Goal: Find specific page/section: Find specific page/section

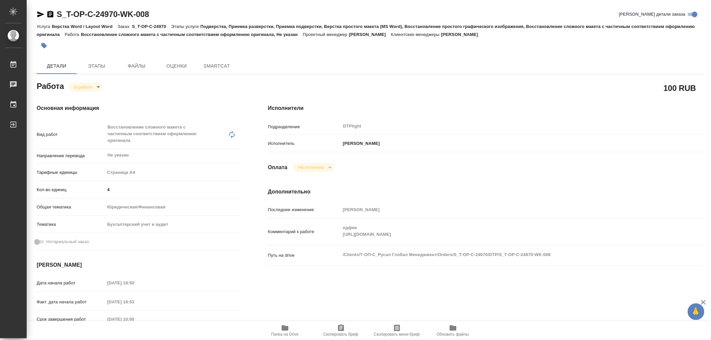
type textarea "x"
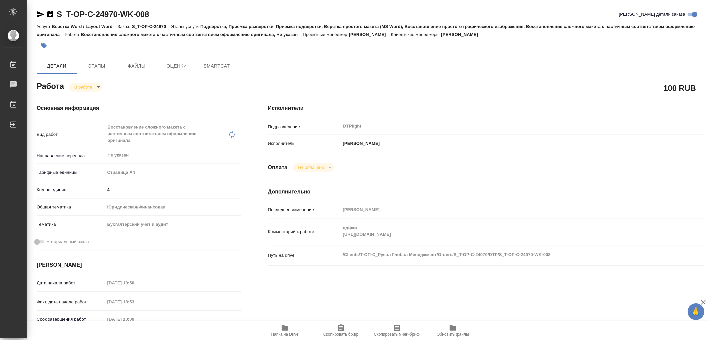
type textarea "x"
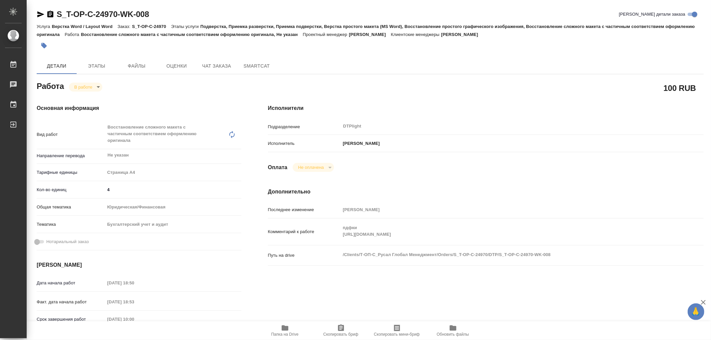
type textarea "x"
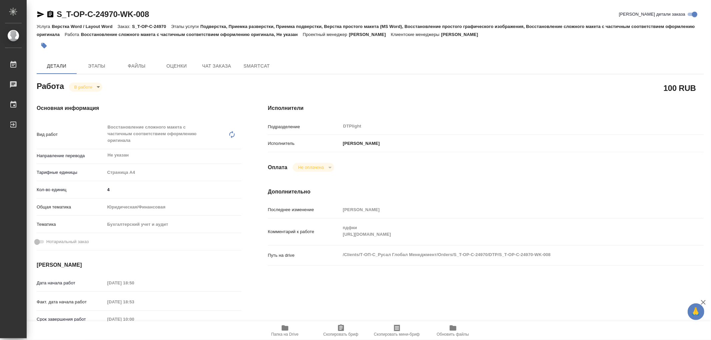
type textarea "x"
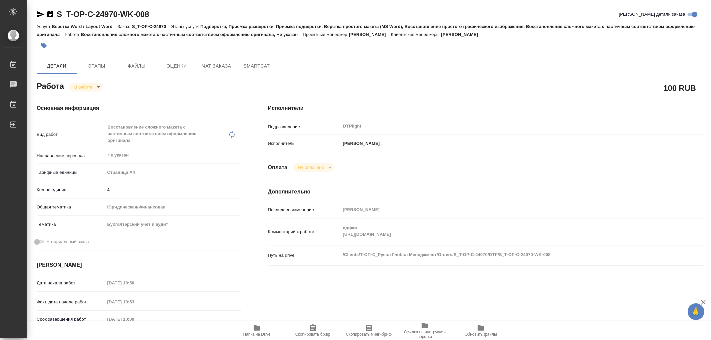
type textarea "x"
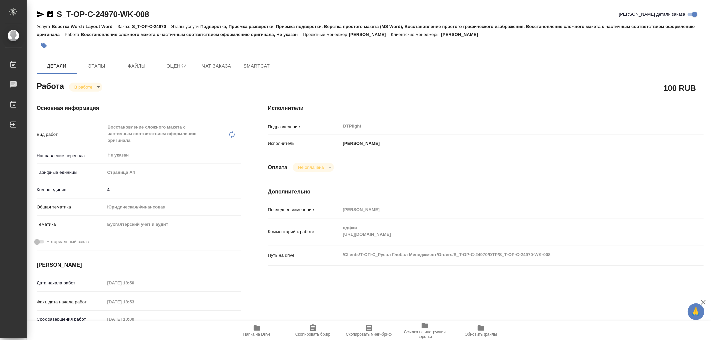
type textarea "x"
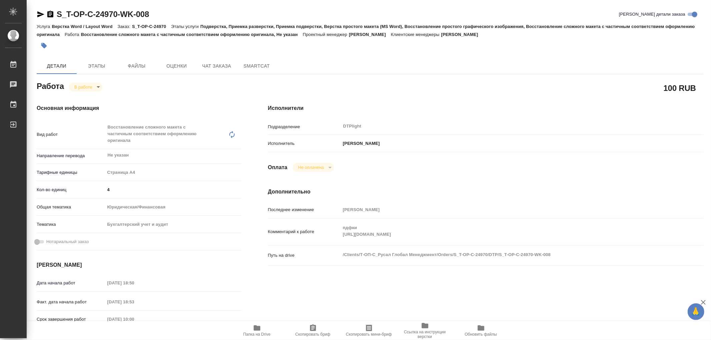
type textarea "x"
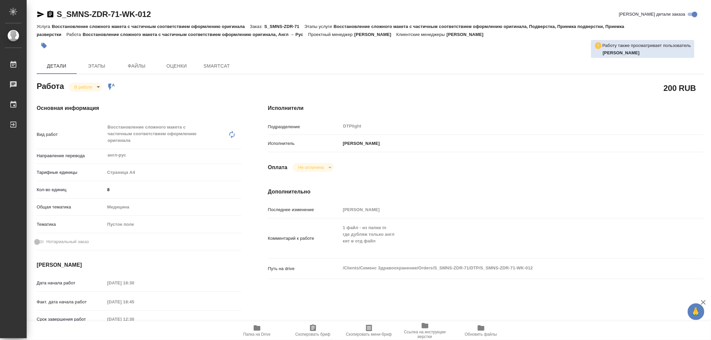
type textarea "x"
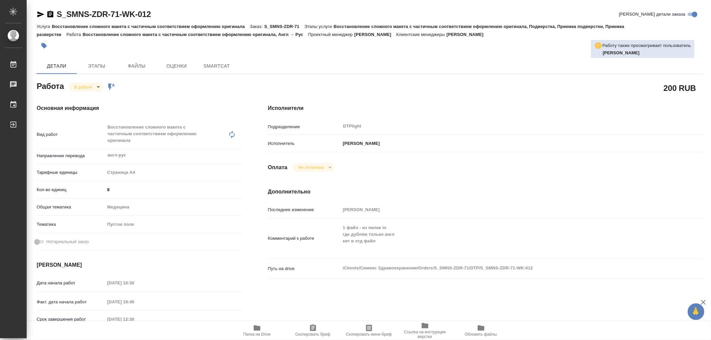
type textarea "x"
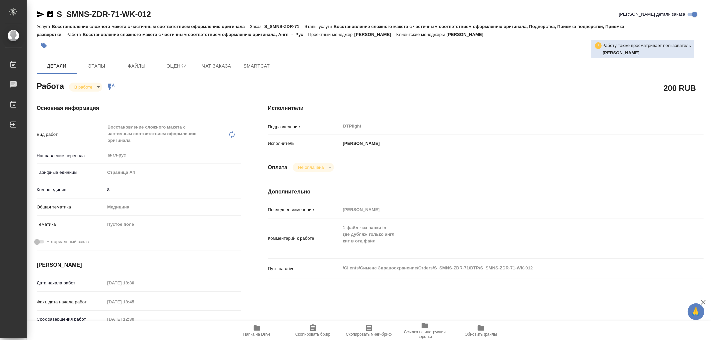
type textarea "x"
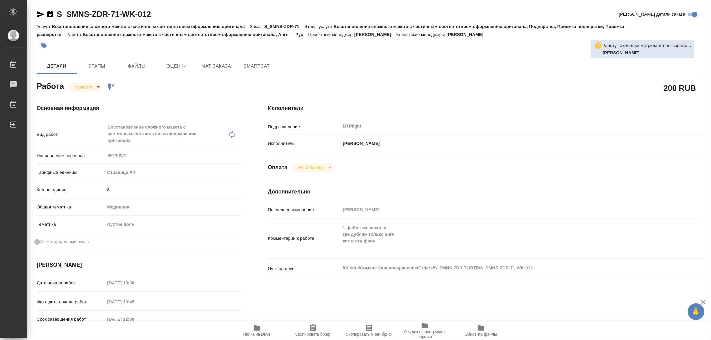
type textarea "x"
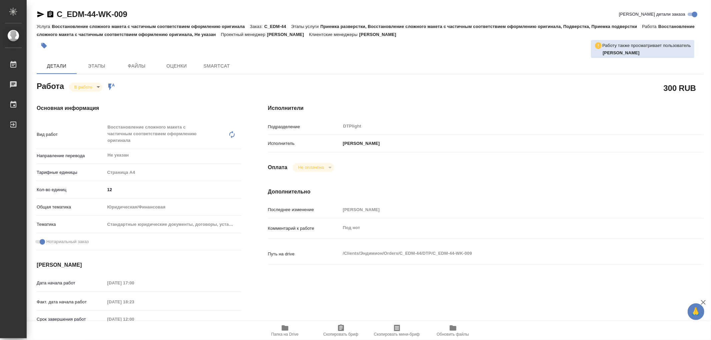
type textarea "x"
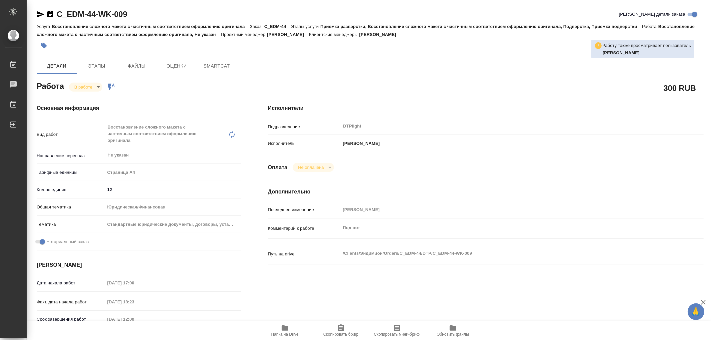
type textarea "x"
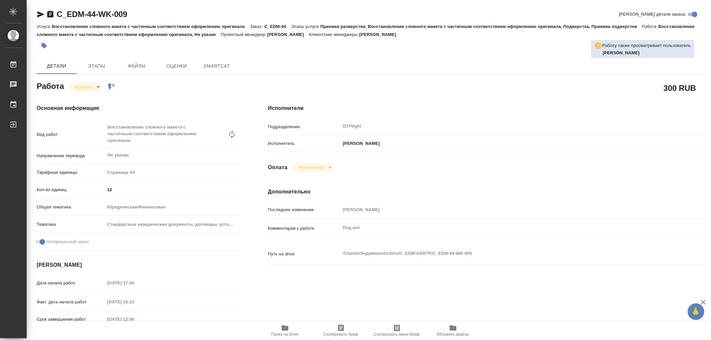
type textarea "x"
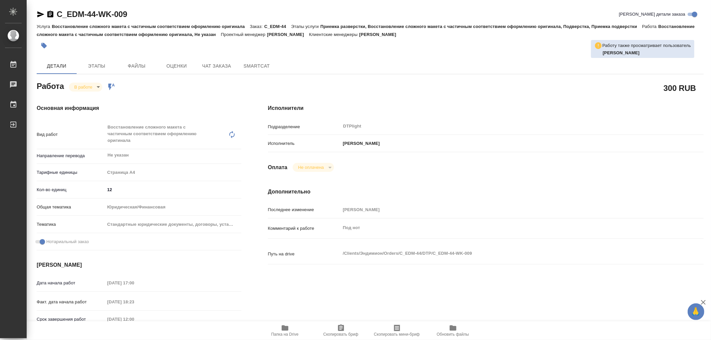
type textarea "x"
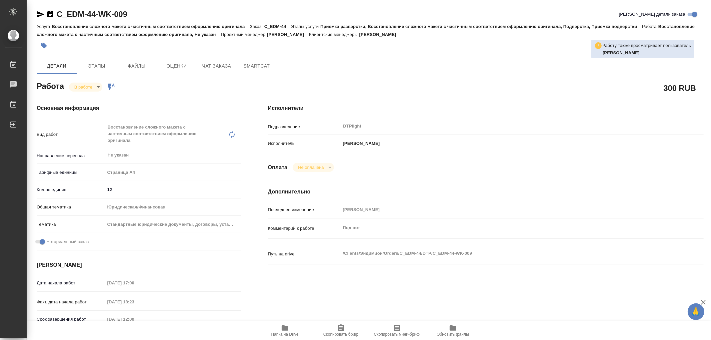
type textarea "x"
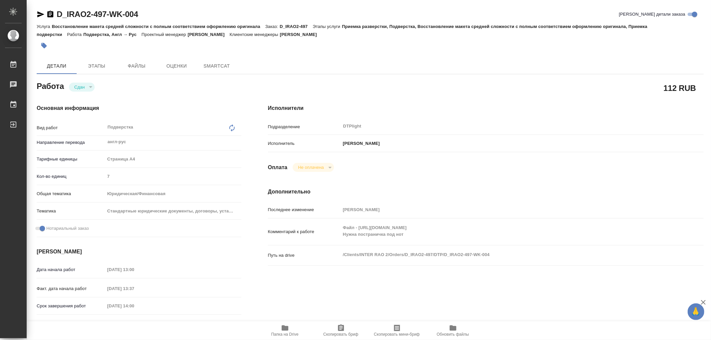
type textarea "x"
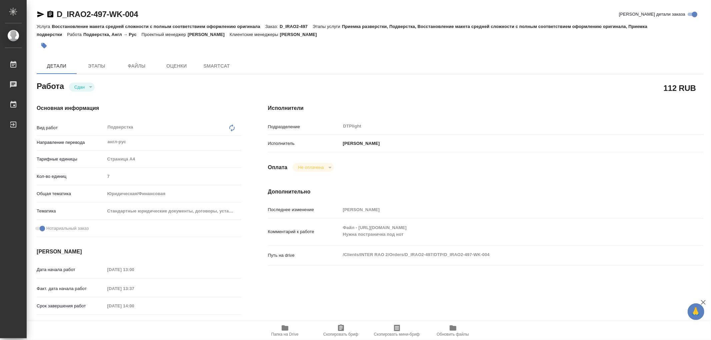
type textarea "x"
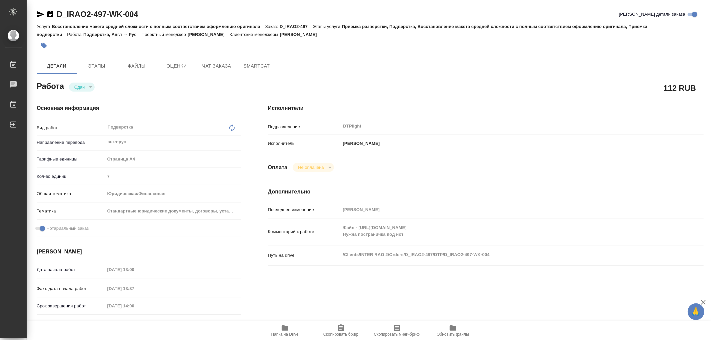
type textarea "x"
